Goal: Information Seeking & Learning: Find specific fact

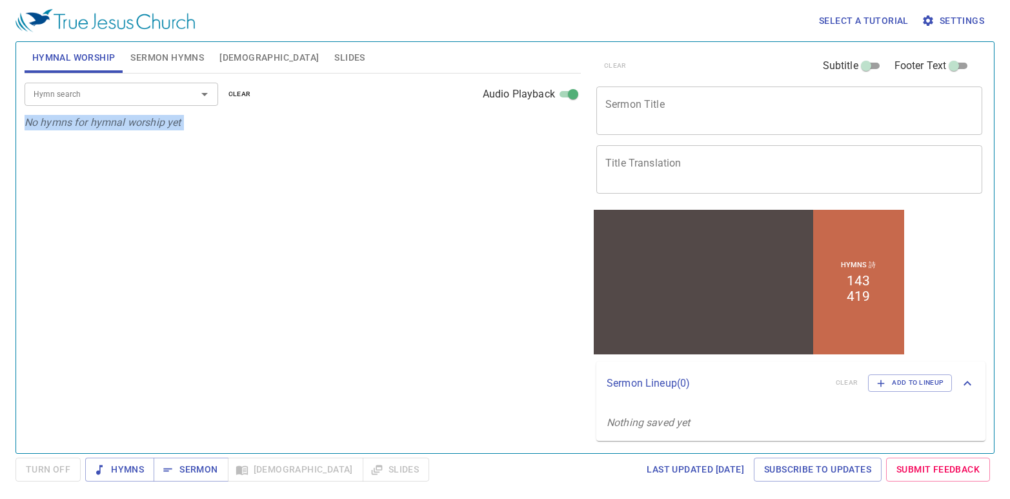
click at [175, 64] on span "Sermon Hymns" at bounding box center [167, 58] width 74 height 16
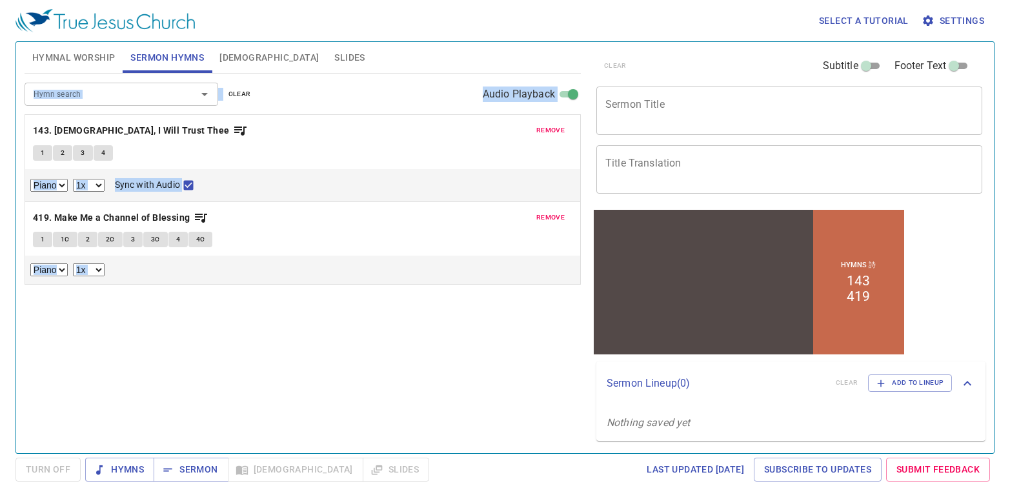
click at [164, 94] on input "Hymn search" at bounding box center [102, 93] width 148 height 15
click at [540, 119] on div "remove 143. Jesus, I Will Trust Thee 1 2 3 4 Piano 0.6x 0.7x 0.8x 0.9x 1x 1.1x …" at bounding box center [302, 158] width 555 height 86
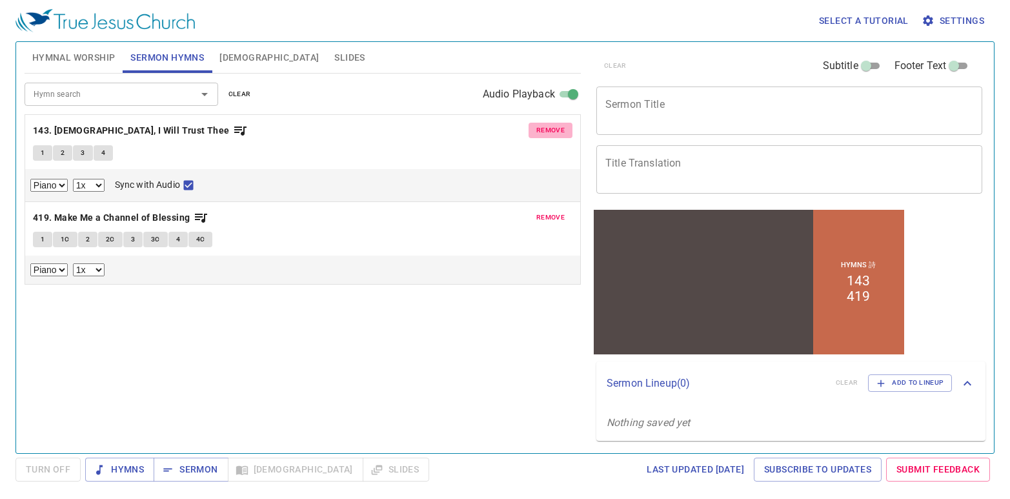
click at [543, 137] on button "remove" at bounding box center [551, 130] width 44 height 15
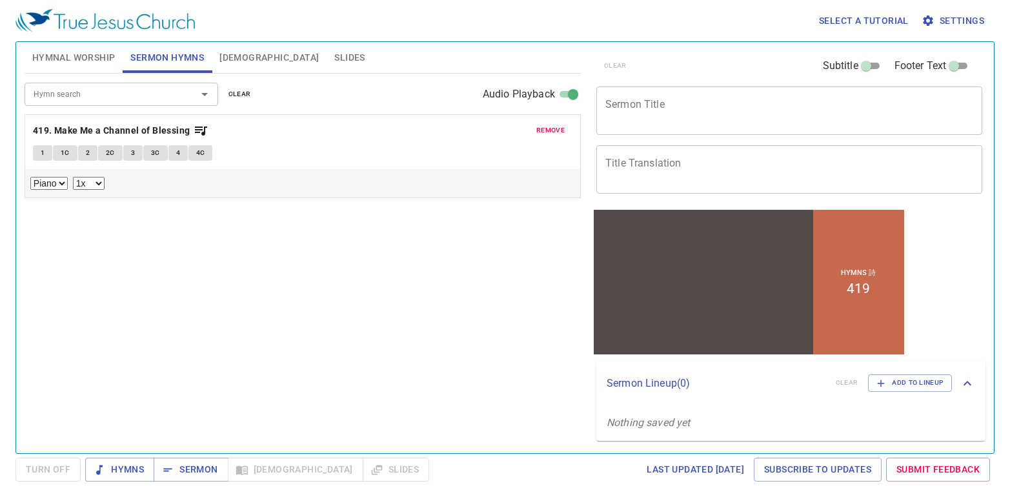
click at [543, 137] on button "remove" at bounding box center [551, 130] width 44 height 15
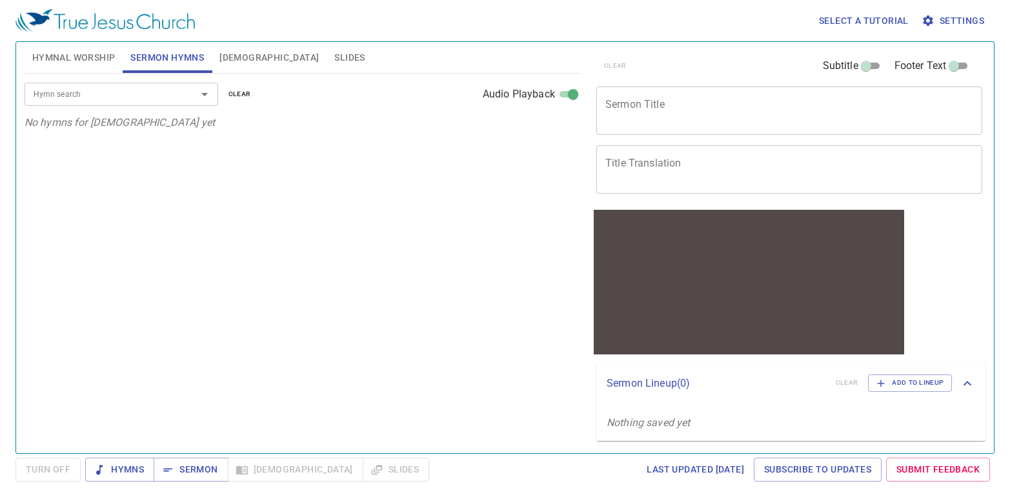
click at [115, 99] on input "Hymn search" at bounding box center [102, 93] width 148 height 15
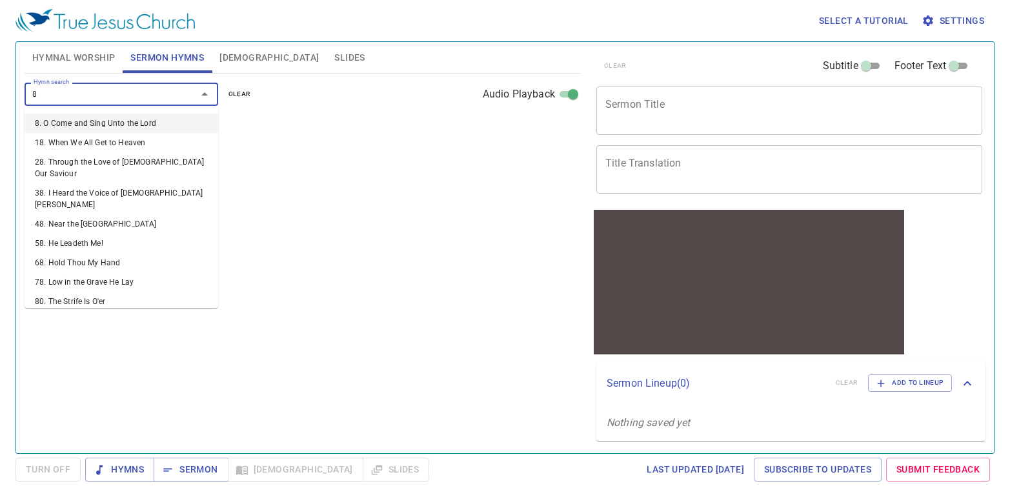
type input "87"
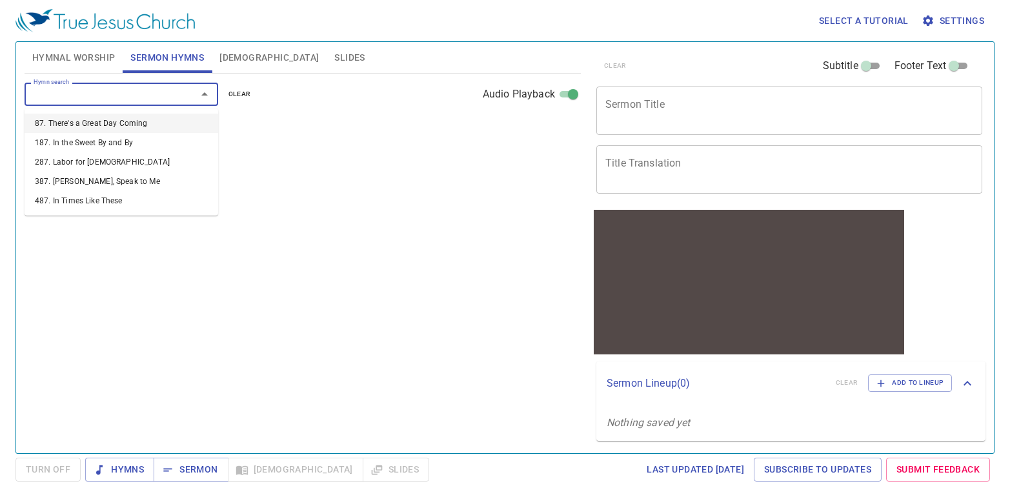
select select "1"
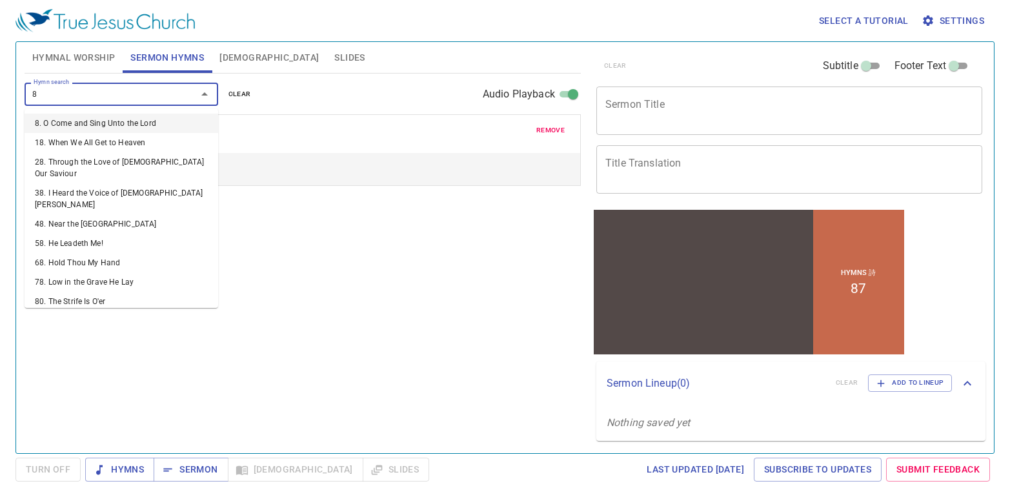
type input "85"
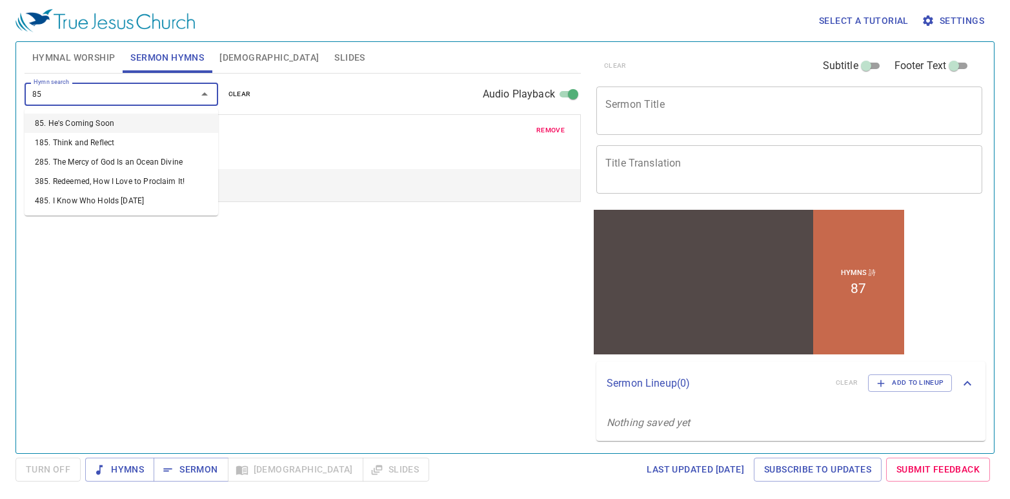
select select "1"
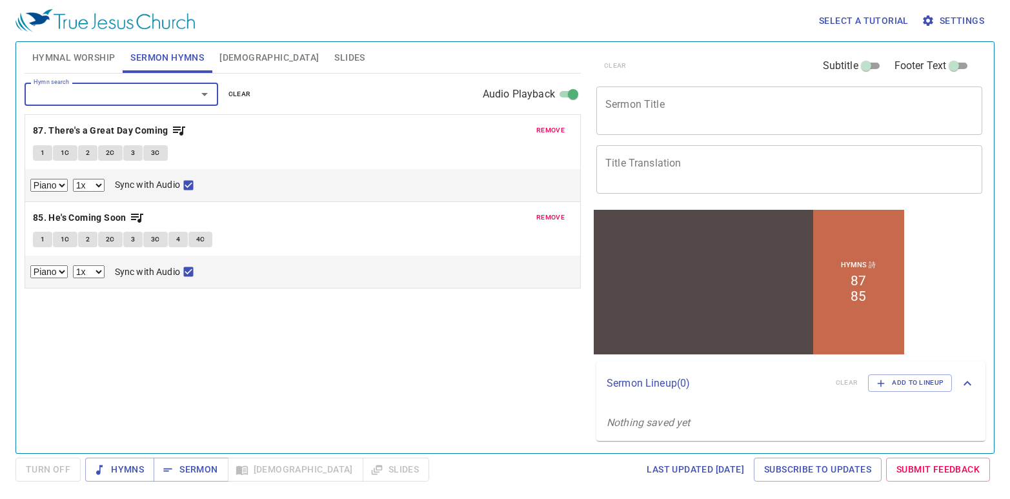
click at [74, 60] on span "Hymnal Worship" at bounding box center [73, 58] width 83 height 16
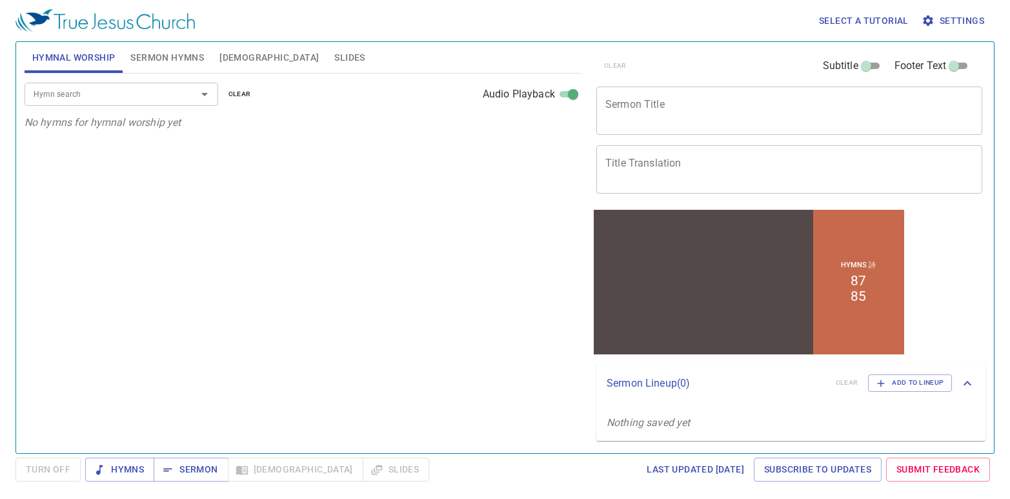
click at [99, 94] on input "Hymn search" at bounding box center [102, 93] width 148 height 15
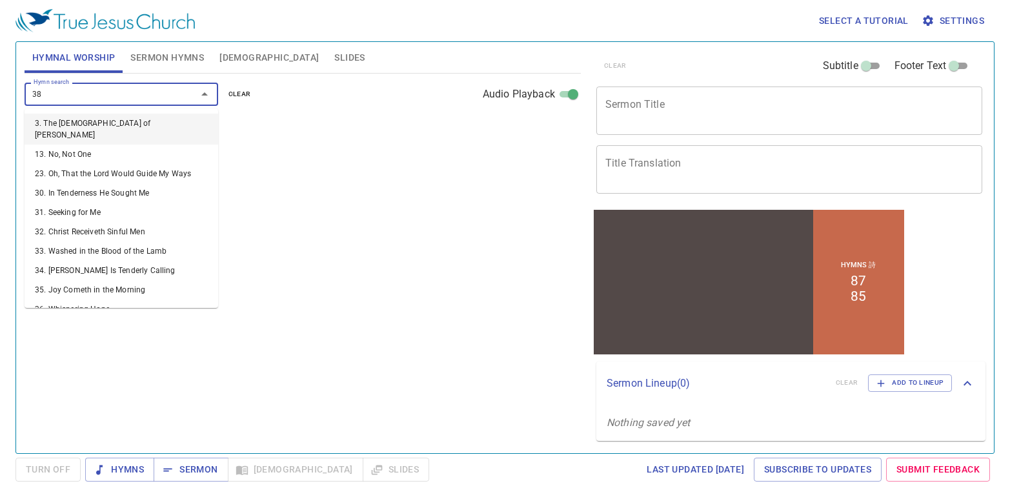
type input "388"
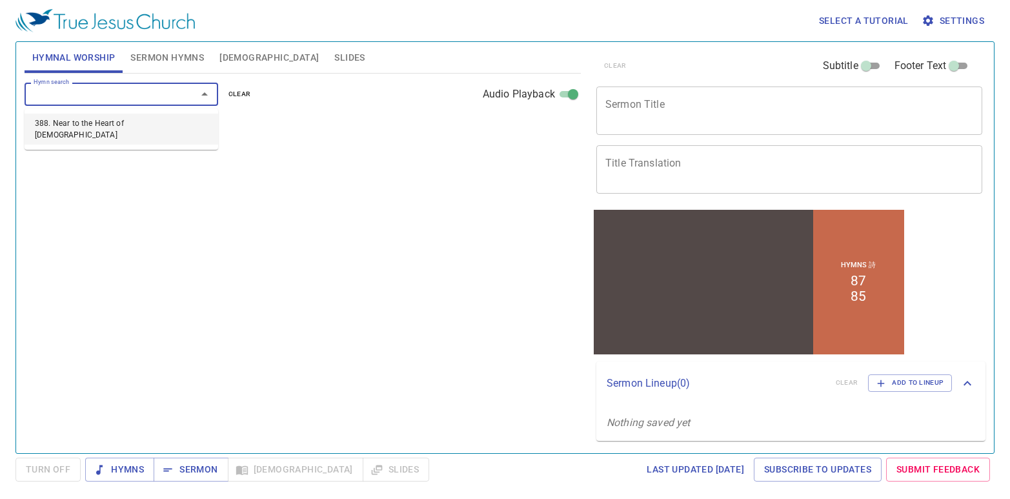
select select "1"
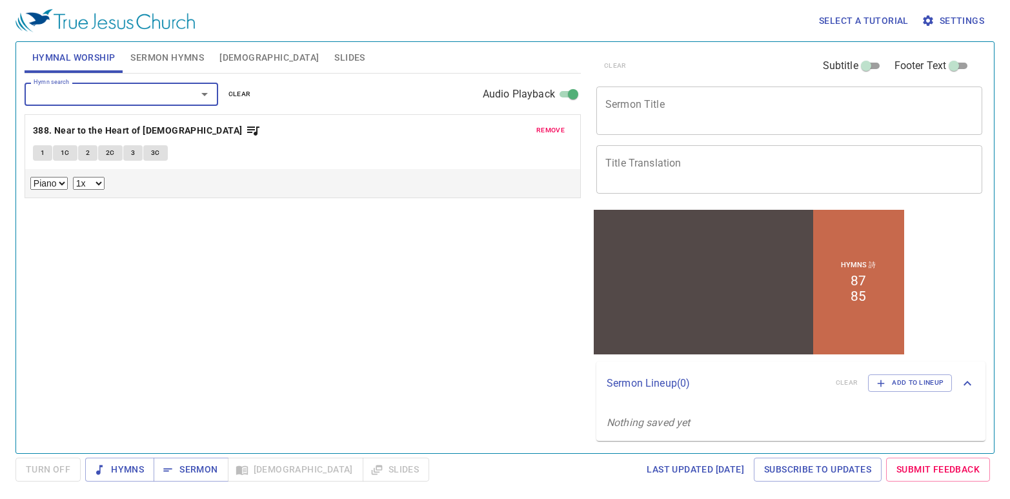
click at [41, 155] on span "1" at bounding box center [43, 153] width 4 height 12
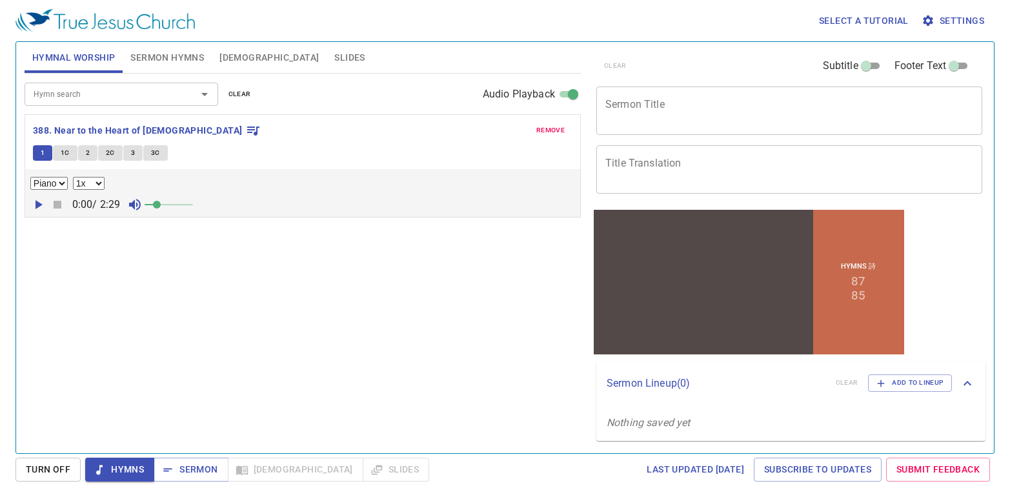
click at [38, 197] on icon "button" at bounding box center [37, 204] width 15 height 15
click at [171, 205] on span at bounding box center [169, 205] width 8 height 8
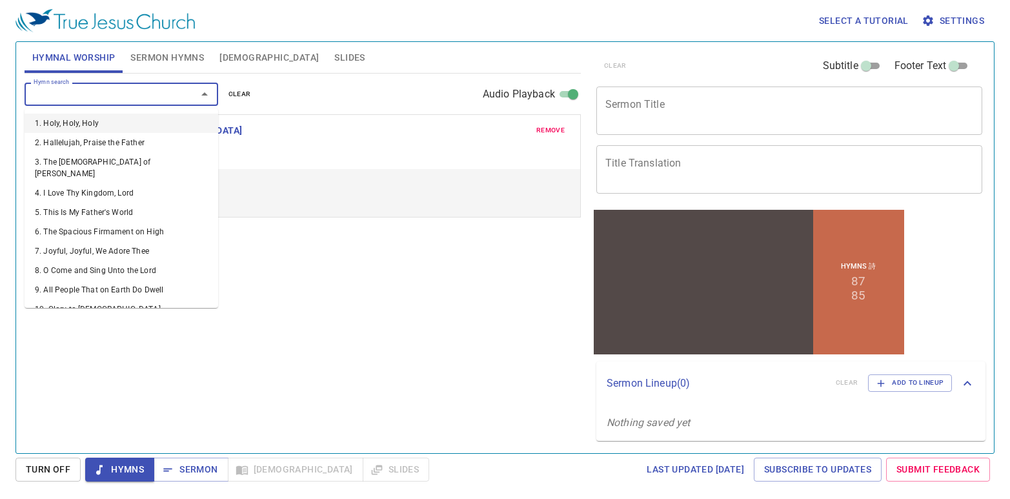
click at [35, 96] on input "Hymn search" at bounding box center [102, 93] width 148 height 15
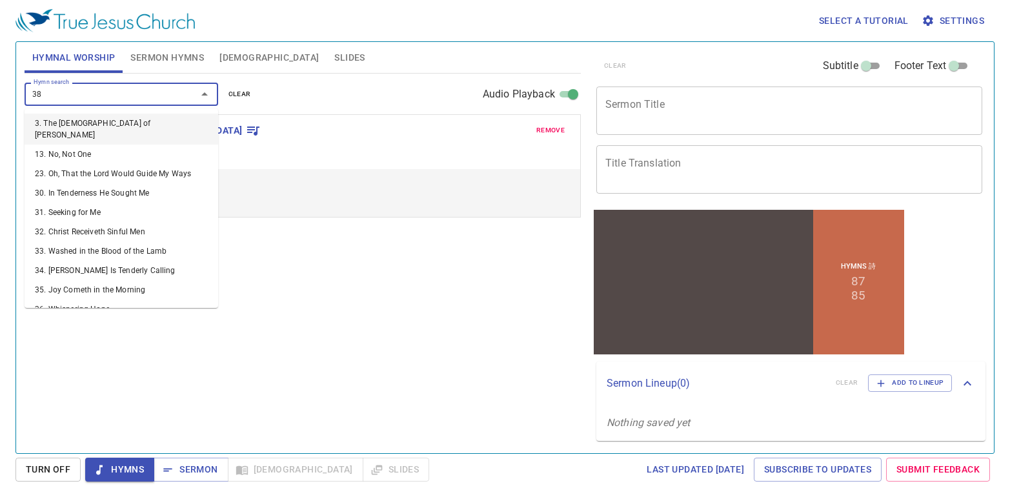
type input "389"
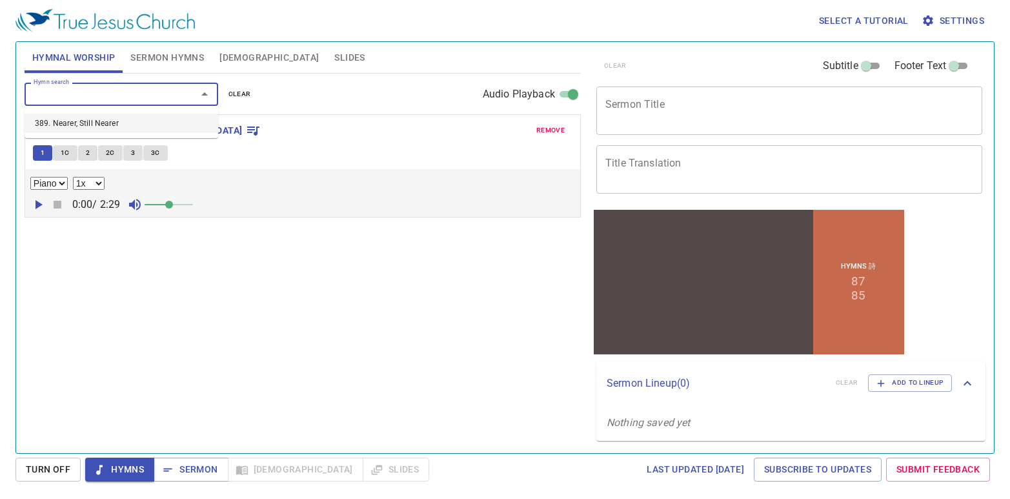
select select "1"
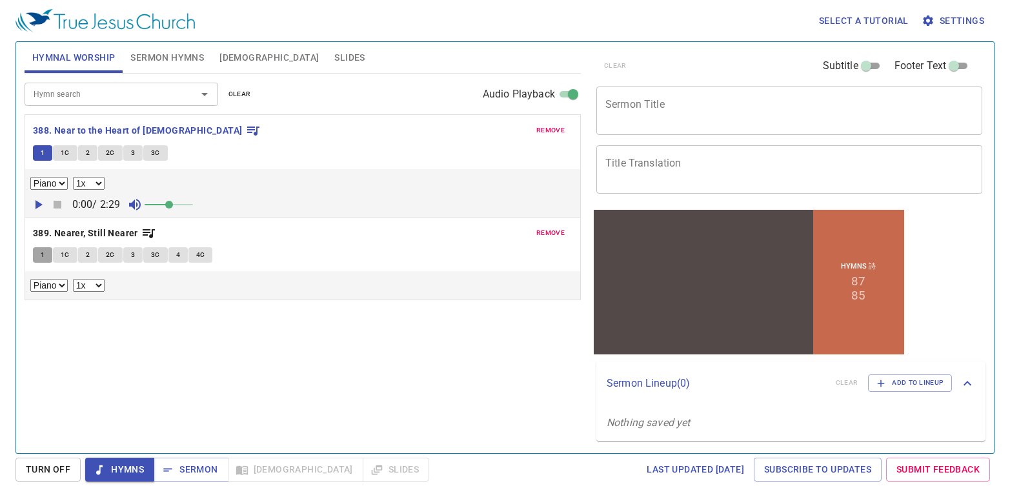
click at [45, 252] on button "1" at bounding box center [42, 254] width 19 height 15
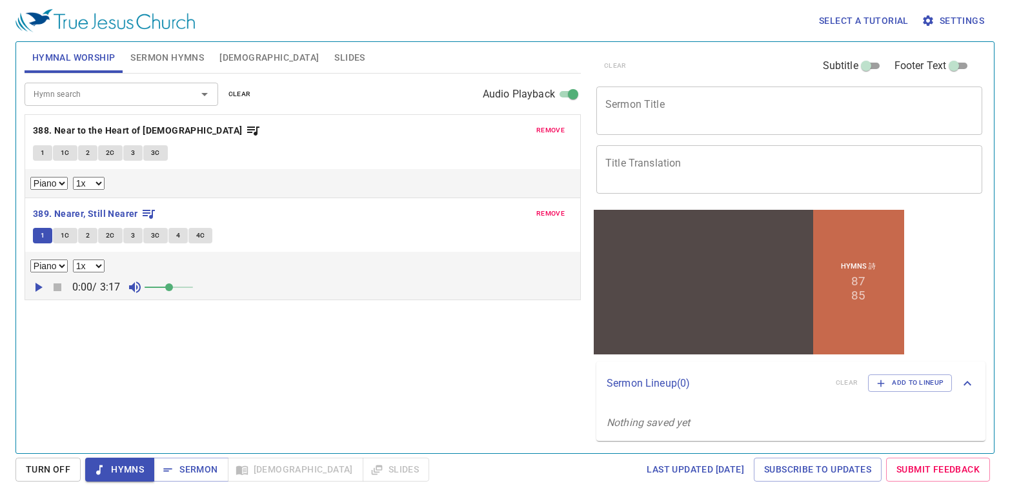
click at [36, 285] on icon "button" at bounding box center [38, 287] width 7 height 9
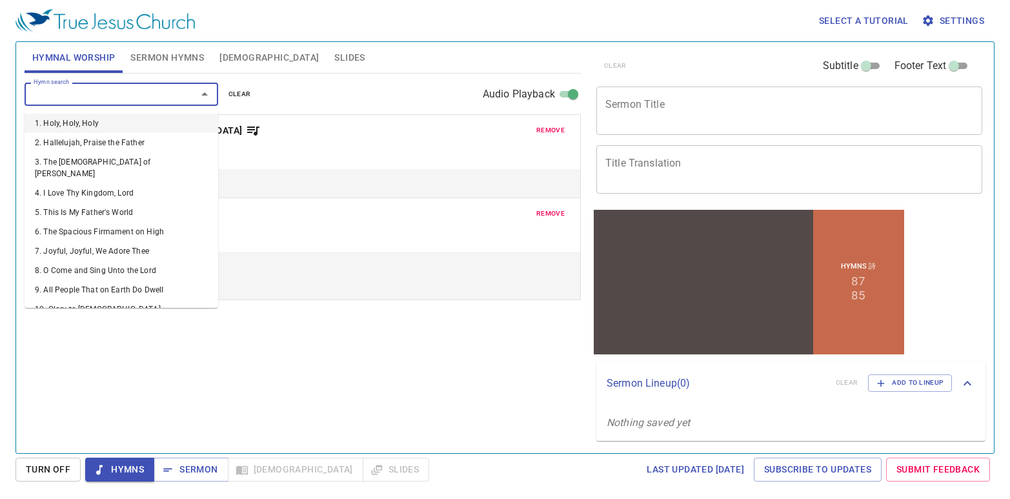
click at [89, 97] on input "Hymn search" at bounding box center [102, 93] width 148 height 15
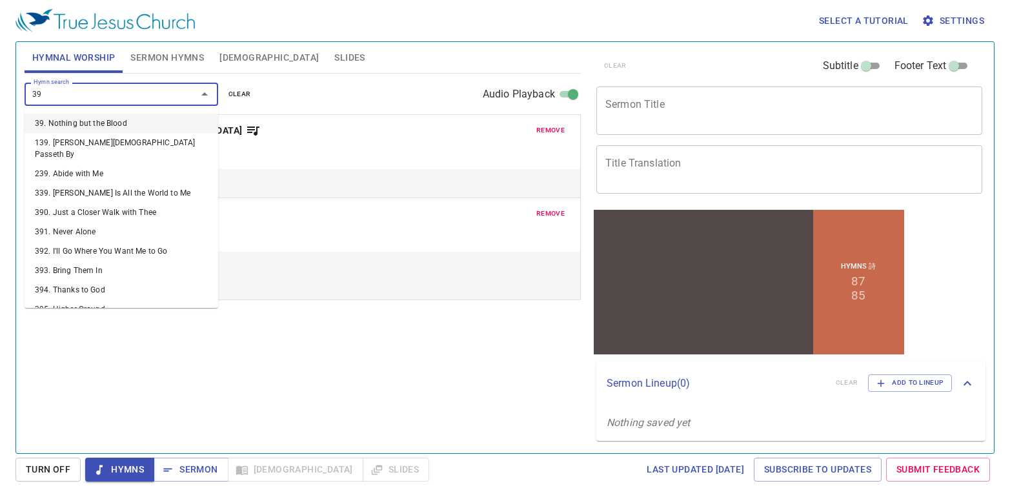
type input "390"
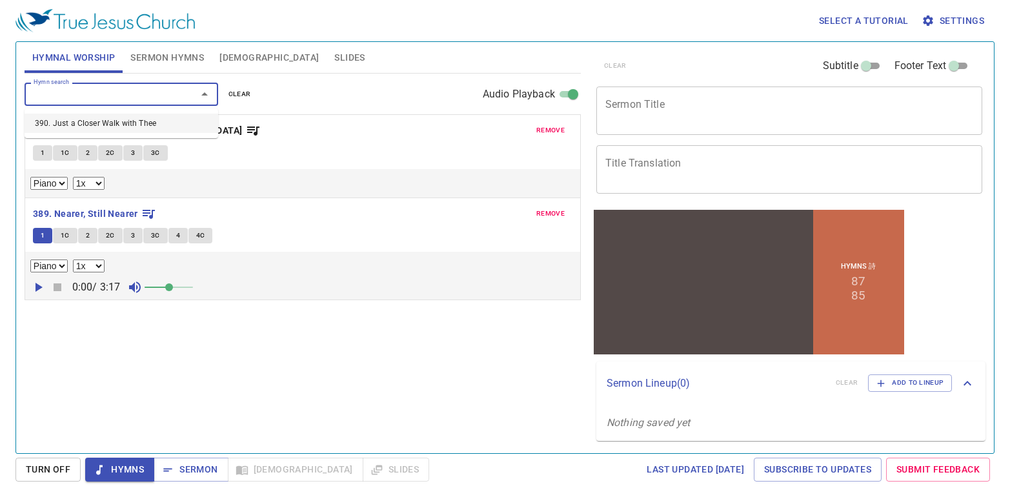
select select "1"
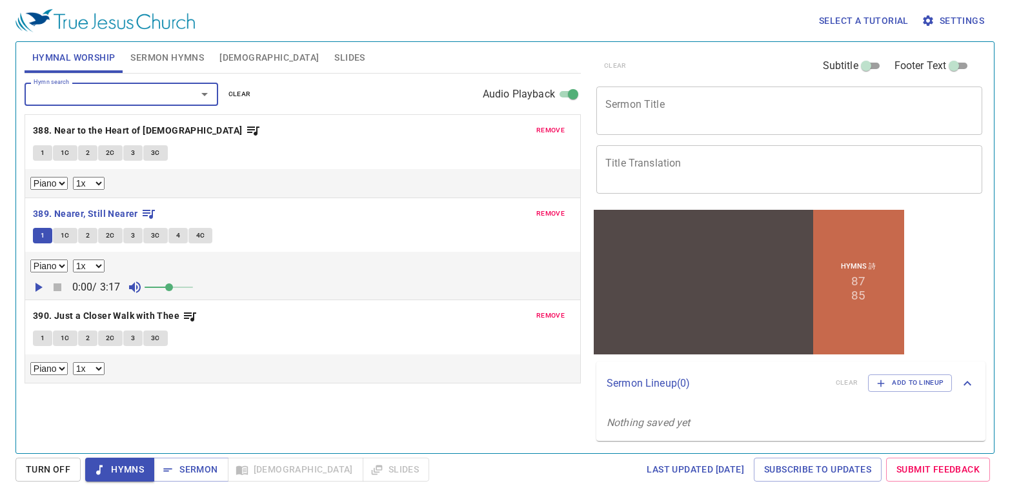
click at [37, 340] on button "1" at bounding box center [42, 337] width 19 height 15
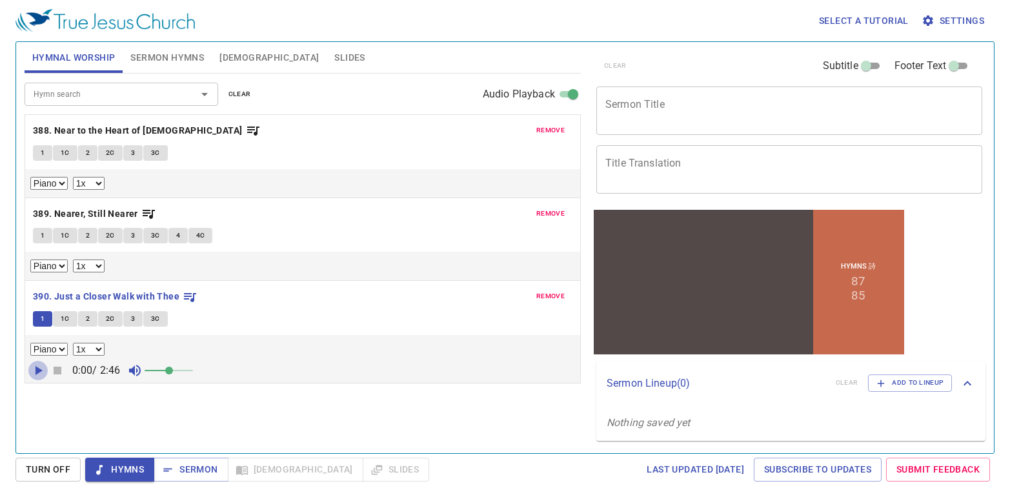
click at [45, 369] on icon "button" at bounding box center [37, 370] width 15 height 15
click at [144, 62] on span "Sermon Hymns" at bounding box center [167, 58] width 74 height 16
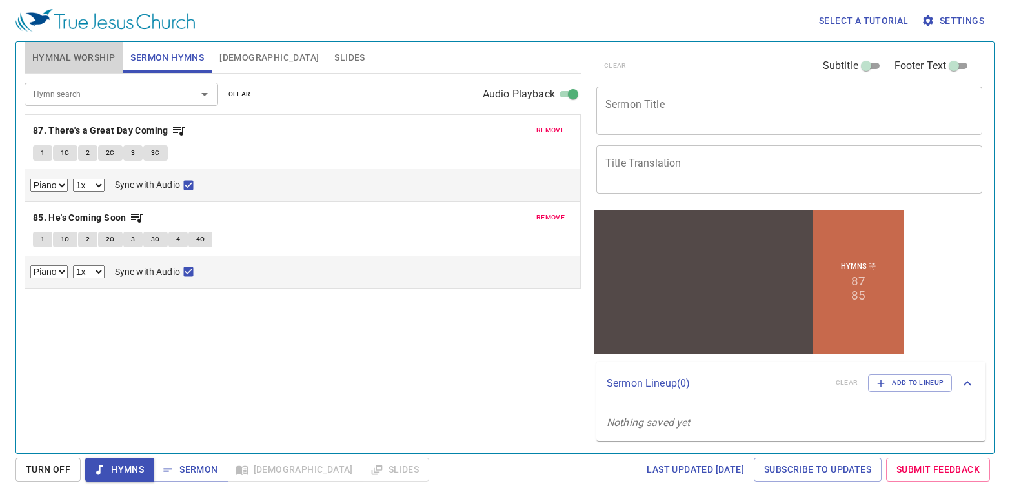
click at [99, 57] on span "Hymnal Worship" at bounding box center [73, 58] width 83 height 16
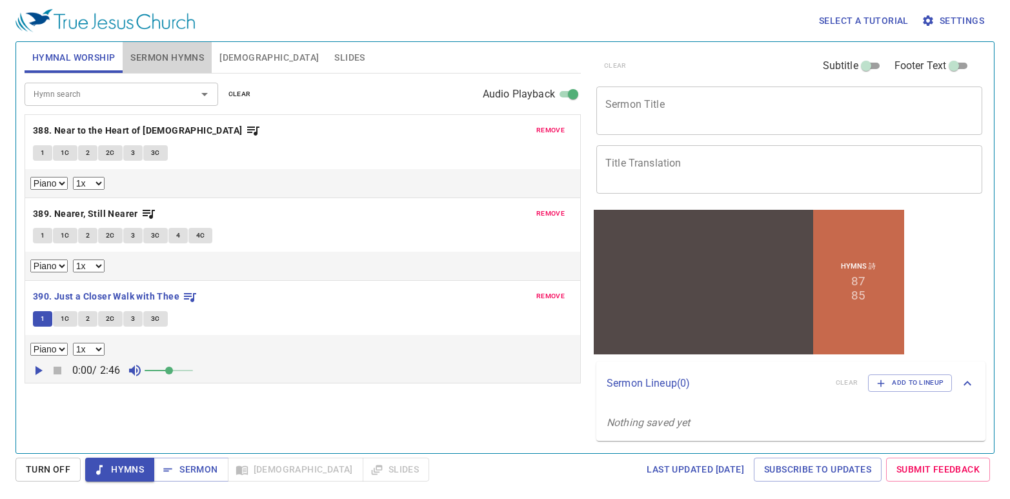
click at [129, 63] on button "Sermon Hymns" at bounding box center [167, 57] width 89 height 31
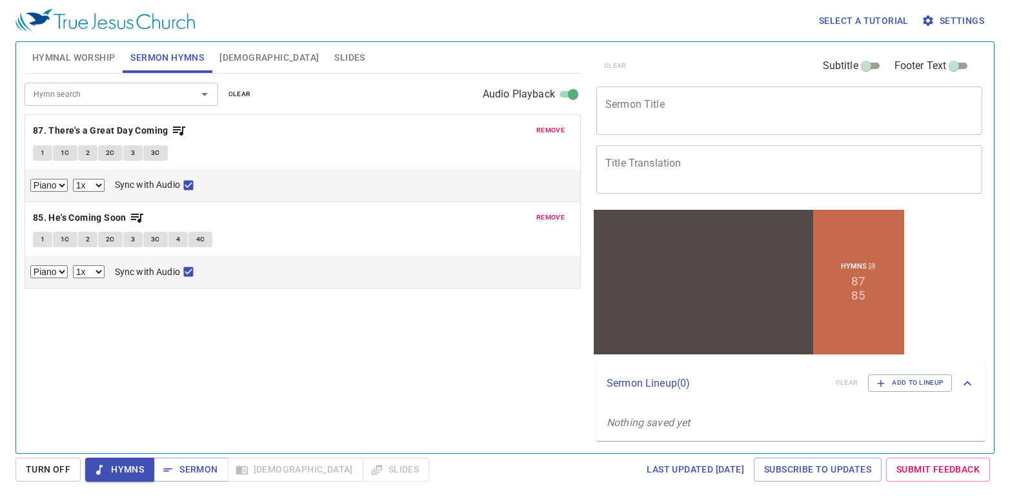
click at [45, 150] on button "1" at bounding box center [42, 152] width 19 height 15
checkbox input "false"
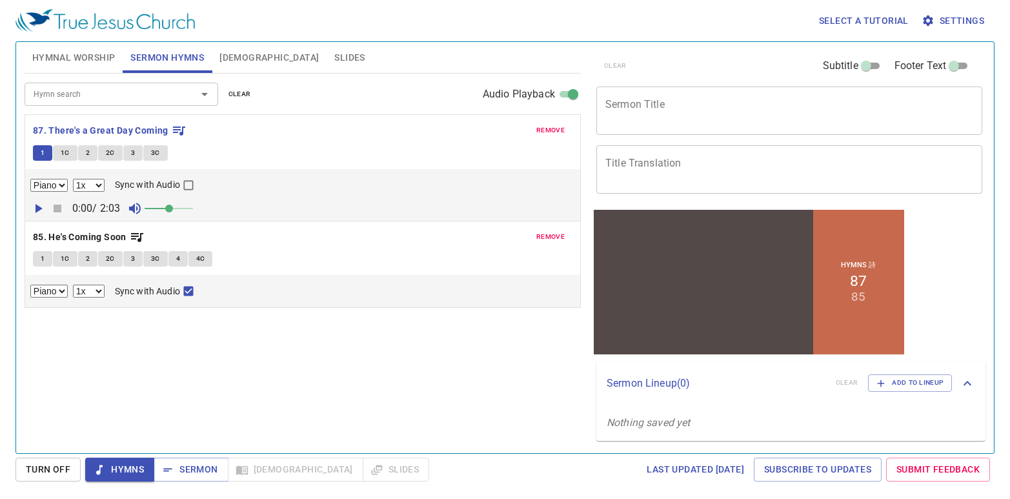
click at [43, 209] on icon "button" at bounding box center [37, 208] width 15 height 15
